Goal: Task Accomplishment & Management: Complete application form

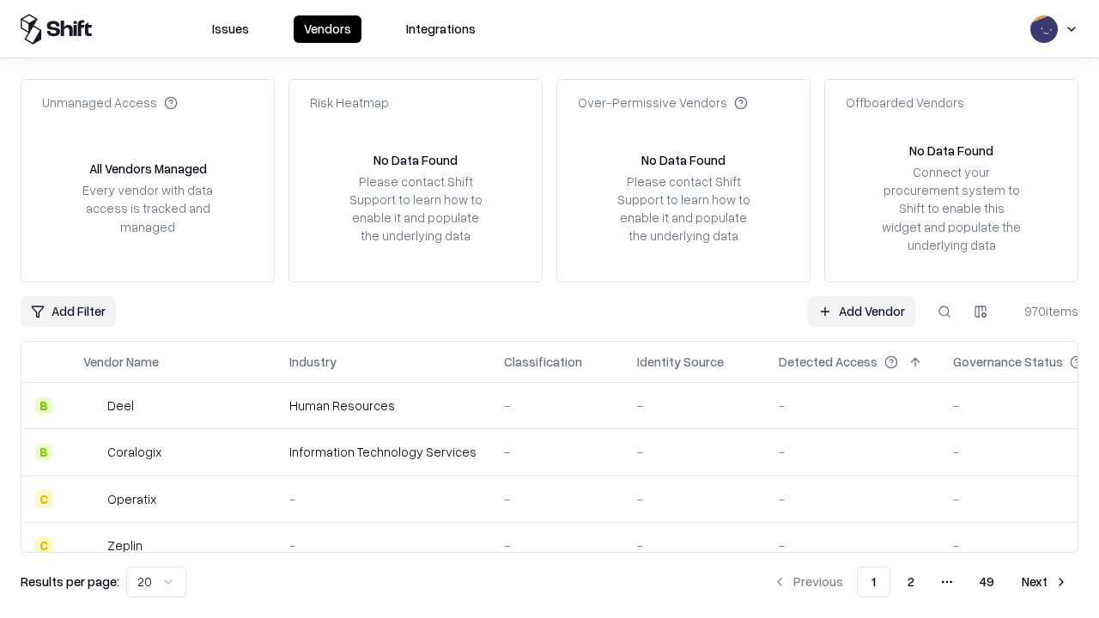
click at [861, 311] on link "Add Vendor" at bounding box center [861, 311] width 107 height 31
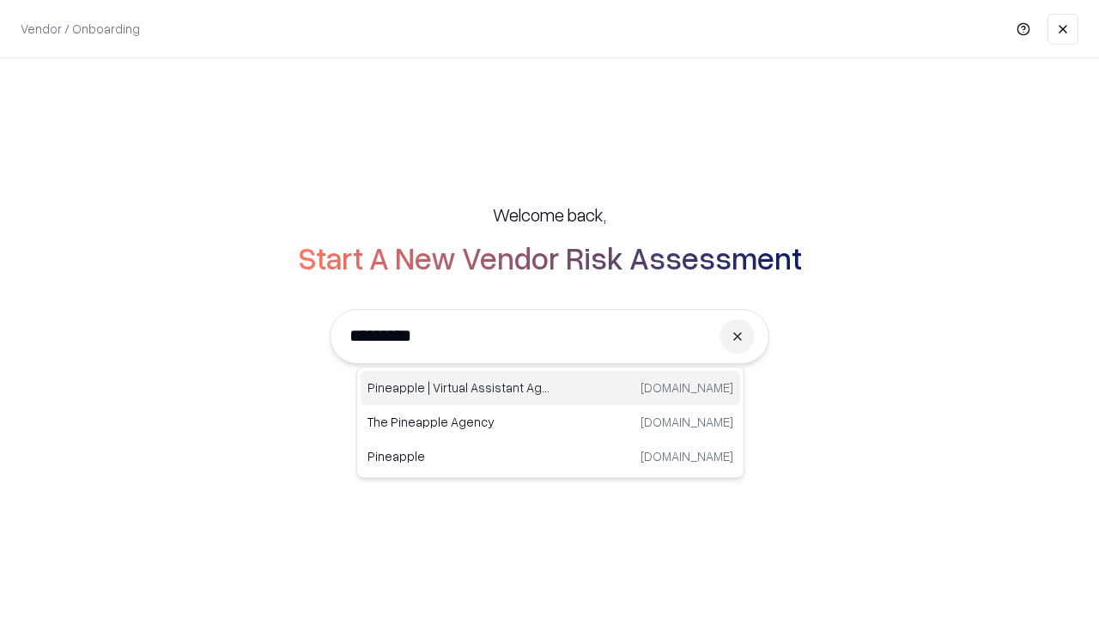
click at [550, 388] on div "Pineapple | Virtual Assistant Agency [DOMAIN_NAME]" at bounding box center [551, 388] width 380 height 34
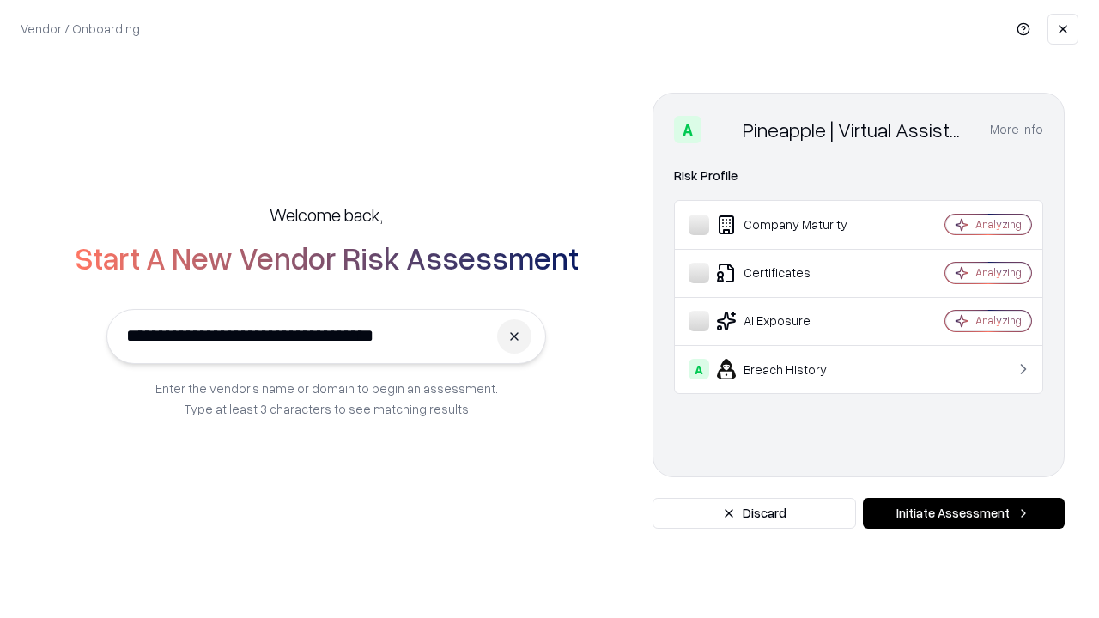
type input "**********"
click at [964, 514] on button "Initiate Assessment" at bounding box center [964, 513] width 202 height 31
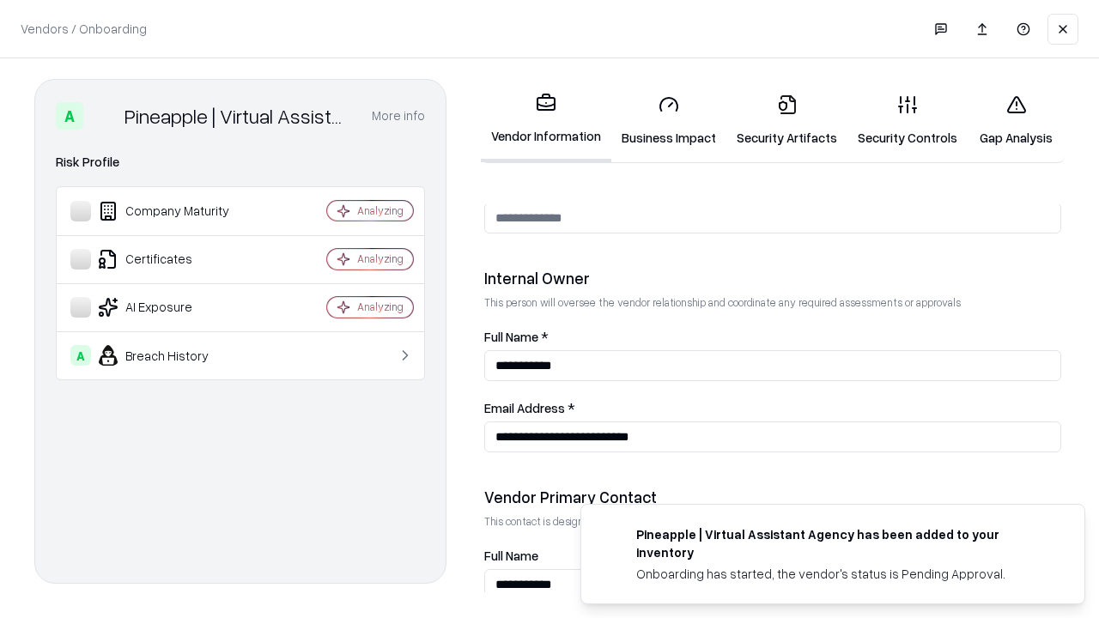
scroll to position [890, 0]
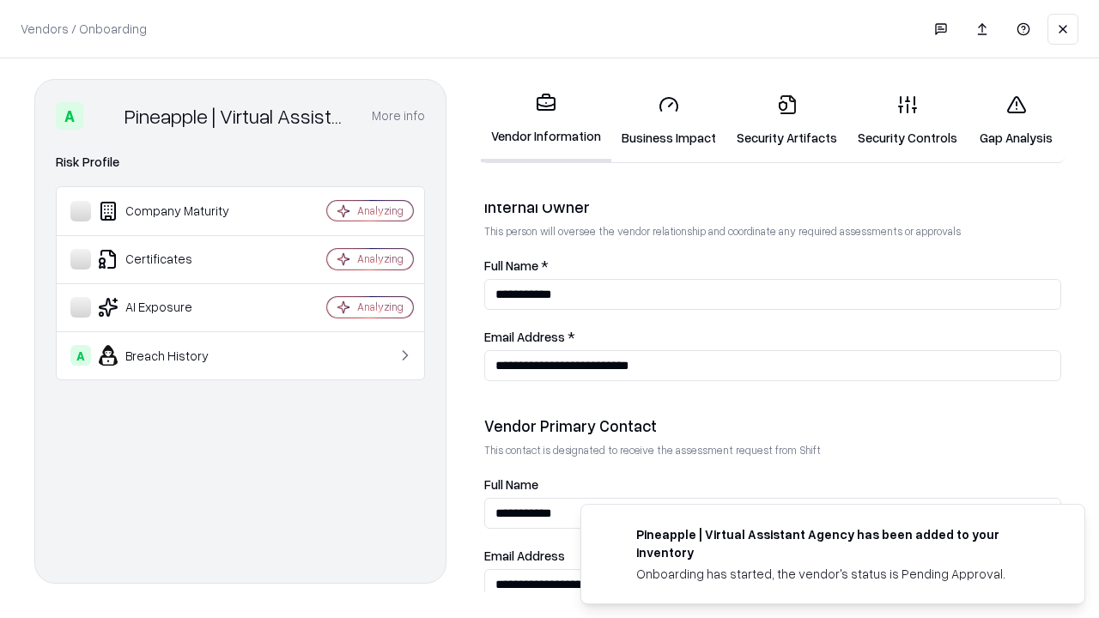
click at [669, 120] on link "Business Impact" at bounding box center [668, 121] width 115 height 80
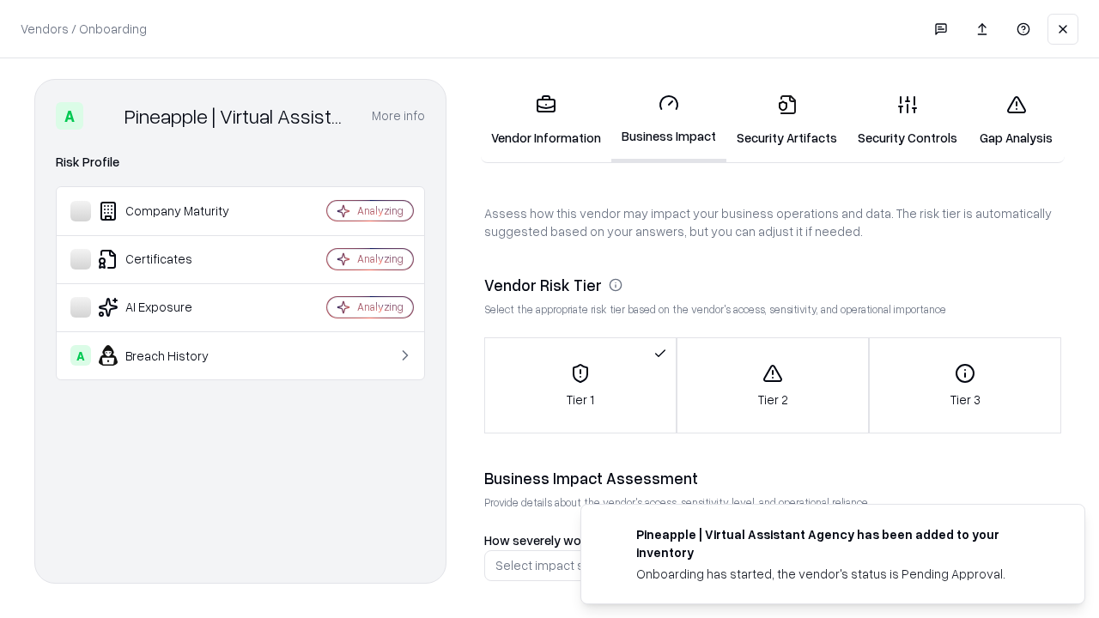
click at [1016, 120] on link "Gap Analysis" at bounding box center [1016, 121] width 97 height 80
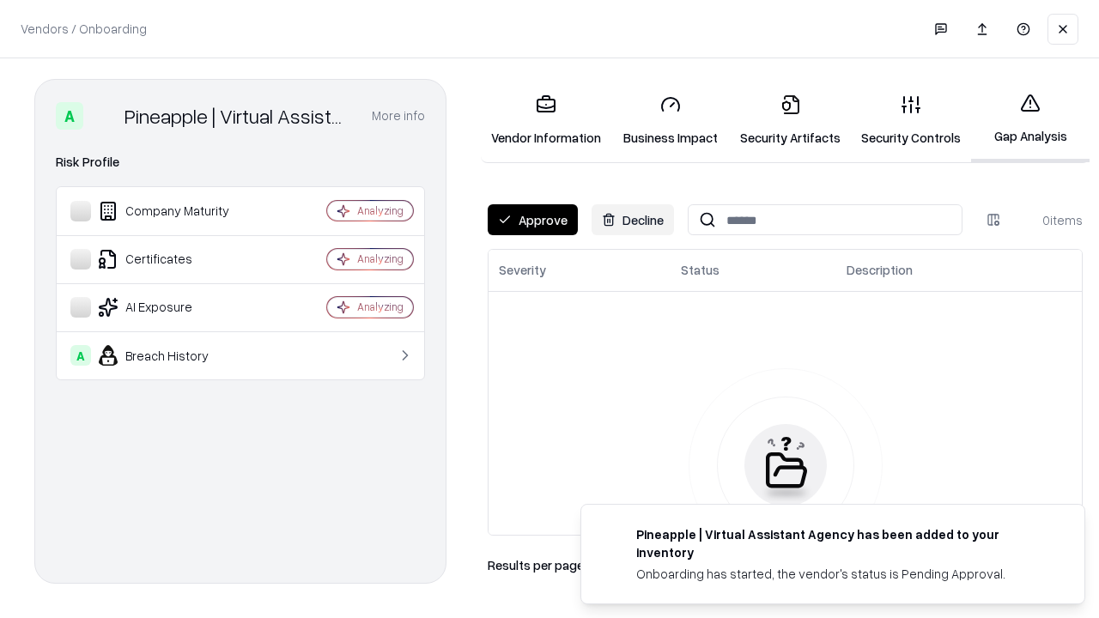
click at [532, 220] on button "Approve" at bounding box center [533, 219] width 90 height 31
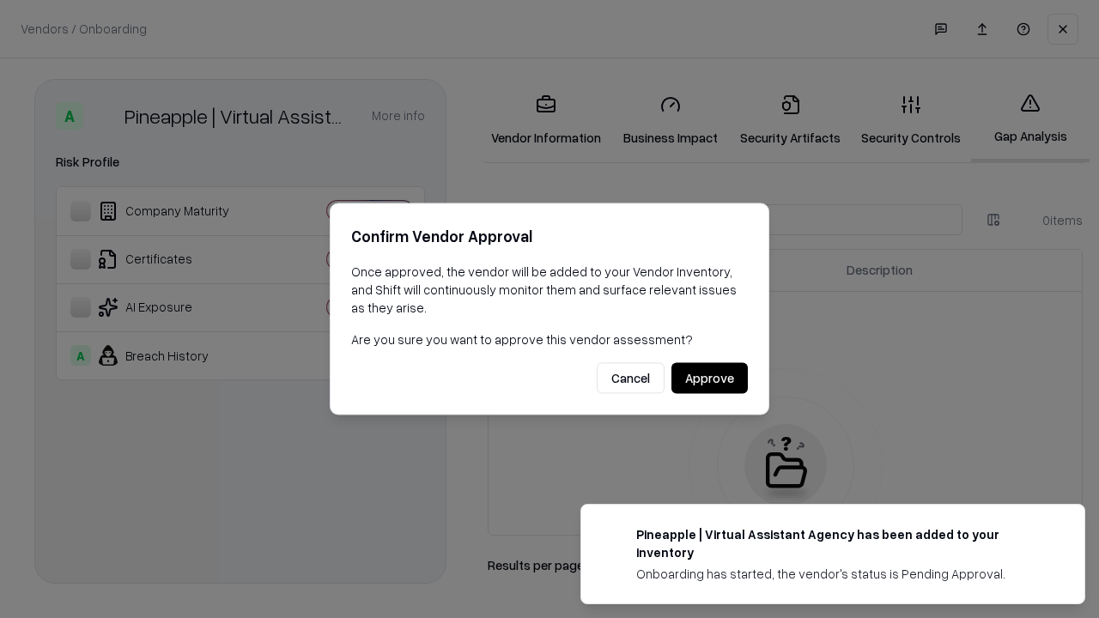
click at [709, 378] on button "Approve" at bounding box center [710, 378] width 76 height 31
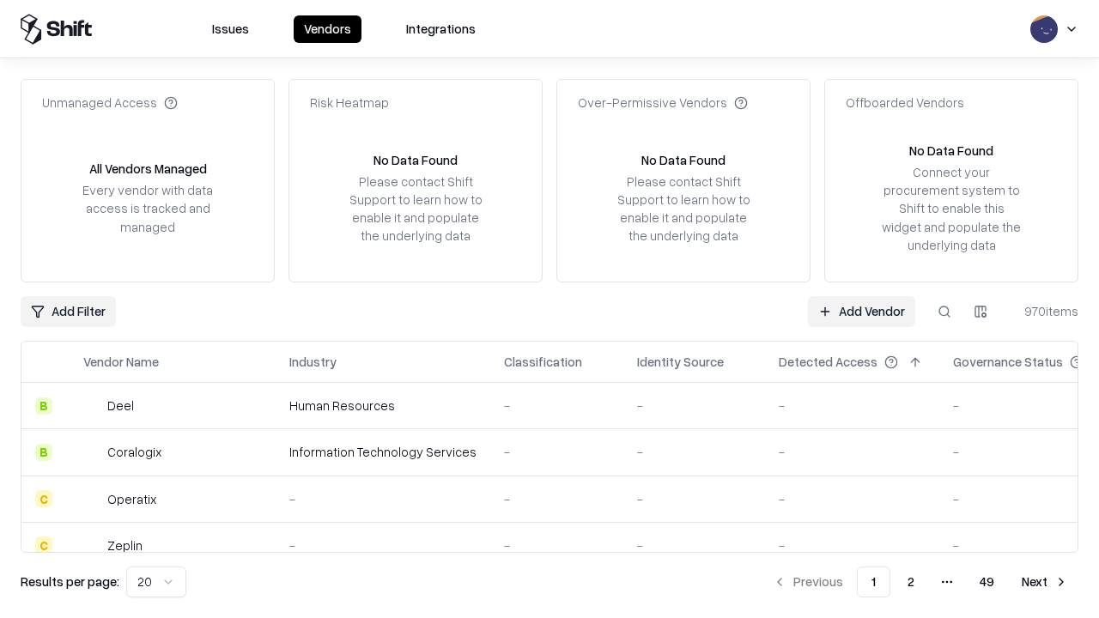
type input "**********"
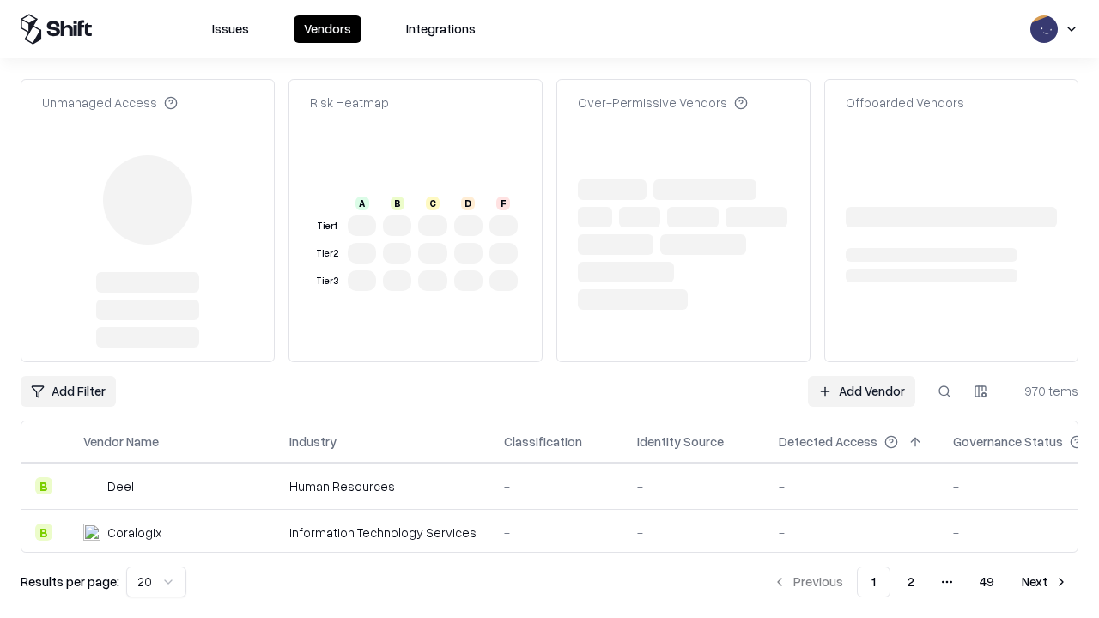
click at [861, 376] on link "Add Vendor" at bounding box center [861, 391] width 107 height 31
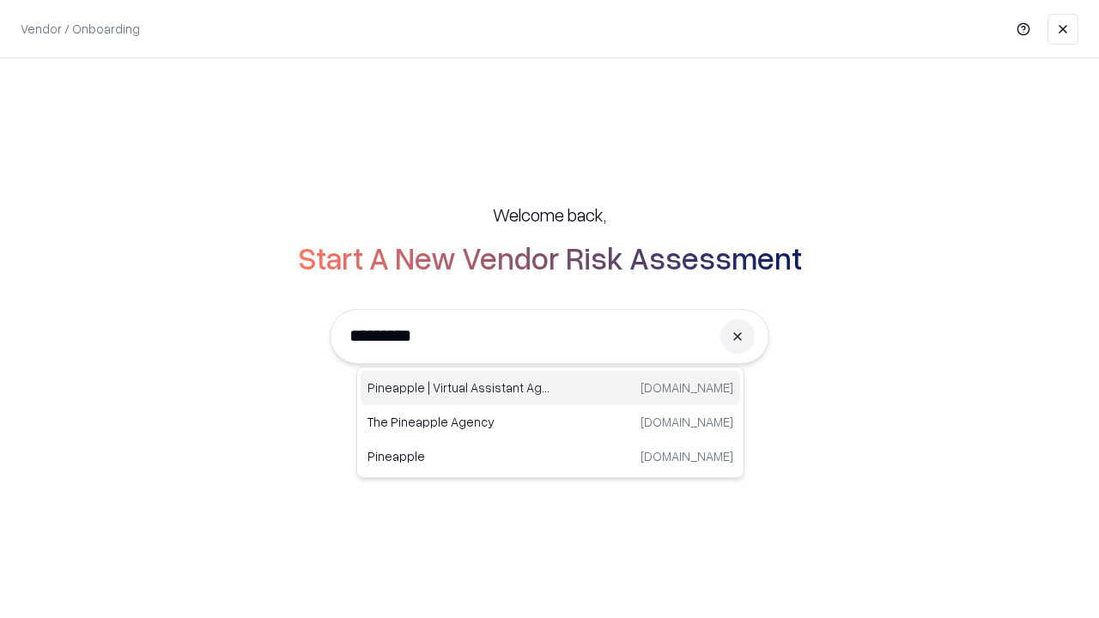
click at [550, 388] on div "Pineapple | Virtual Assistant Agency [DOMAIN_NAME]" at bounding box center [551, 388] width 380 height 34
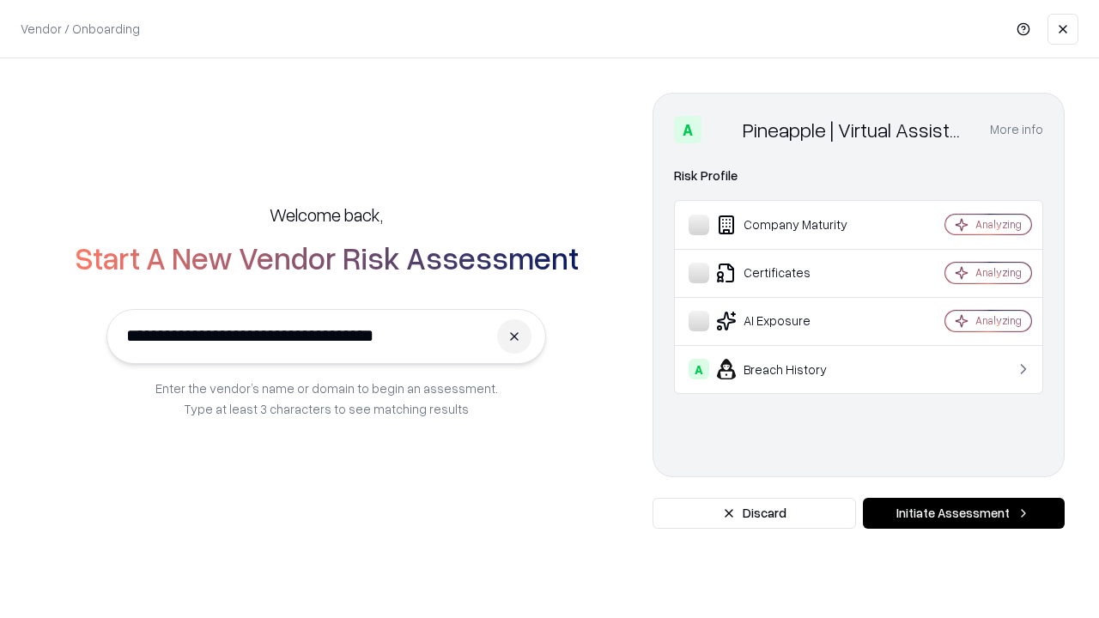
type input "**********"
click at [964, 514] on button "Initiate Assessment" at bounding box center [964, 513] width 202 height 31
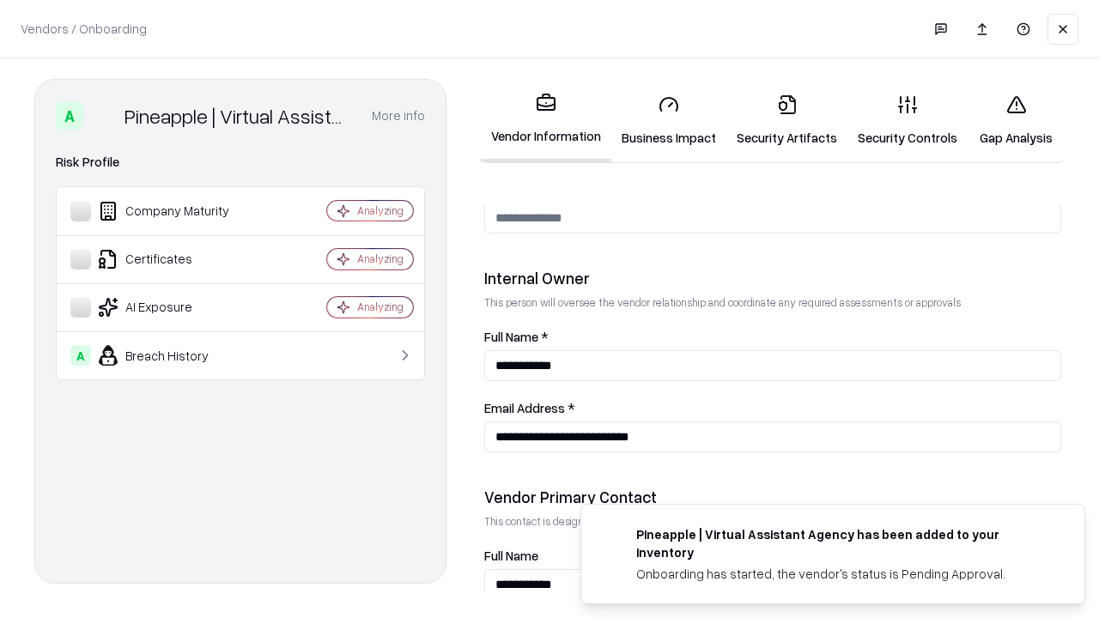
scroll to position [890, 0]
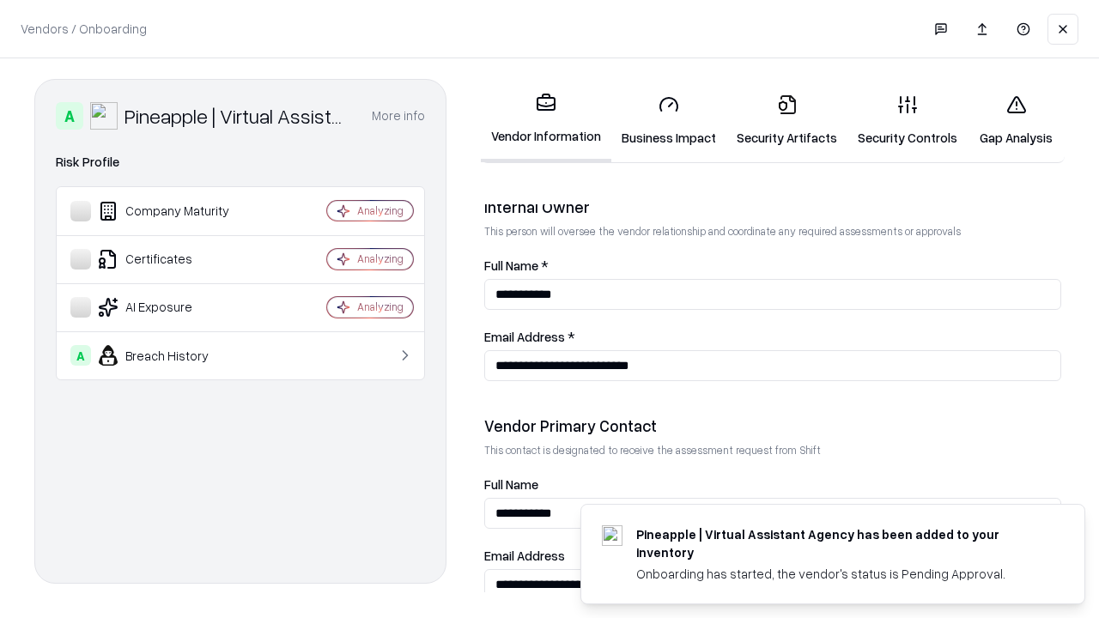
click at [1016, 120] on link "Gap Analysis" at bounding box center [1016, 121] width 97 height 80
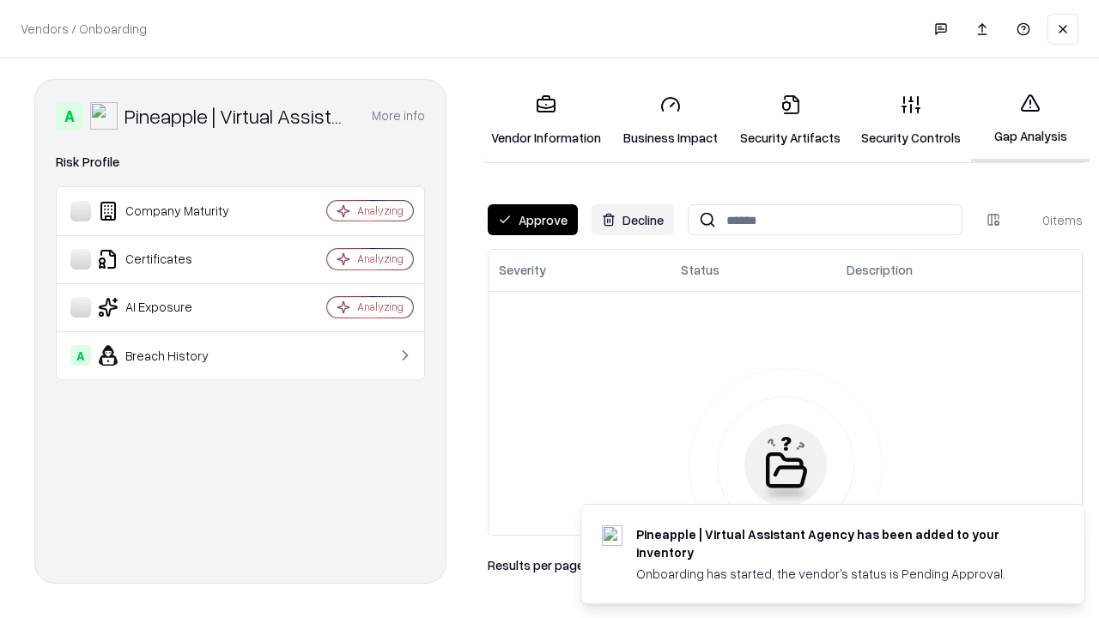
click at [532, 220] on button "Approve" at bounding box center [533, 219] width 90 height 31
